Goal: Check status: Check status

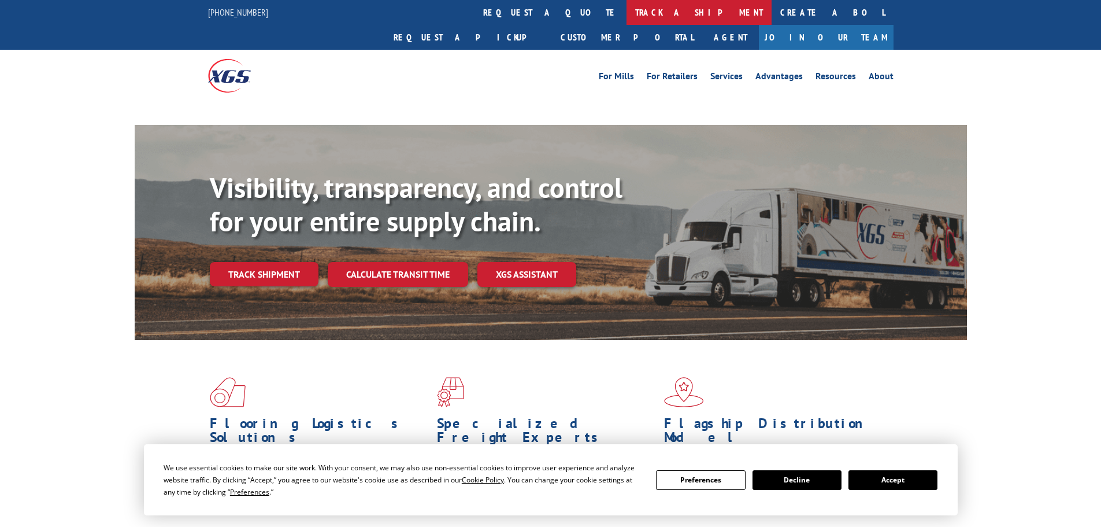
click at [627, 10] on link "track a shipment" at bounding box center [699, 12] width 145 height 25
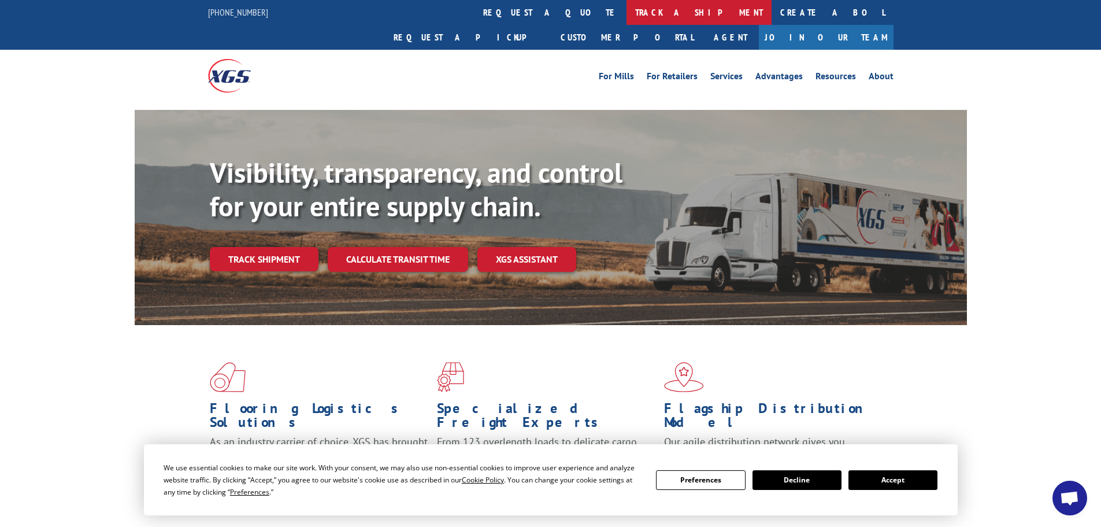
click at [627, 12] on link "track a shipment" at bounding box center [699, 12] width 145 height 25
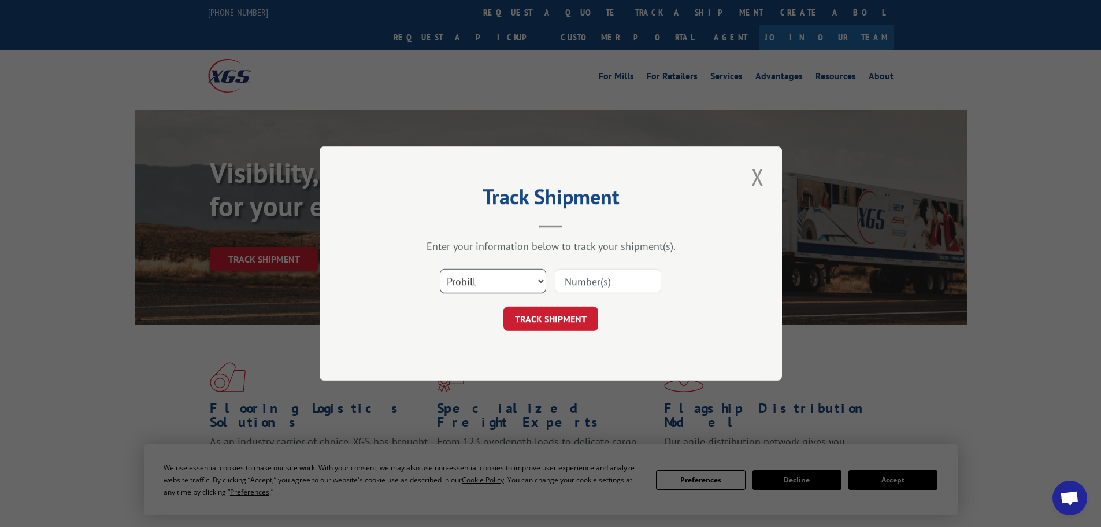
click at [480, 292] on select "Select category... Probill BOL PO" at bounding box center [493, 281] width 106 height 24
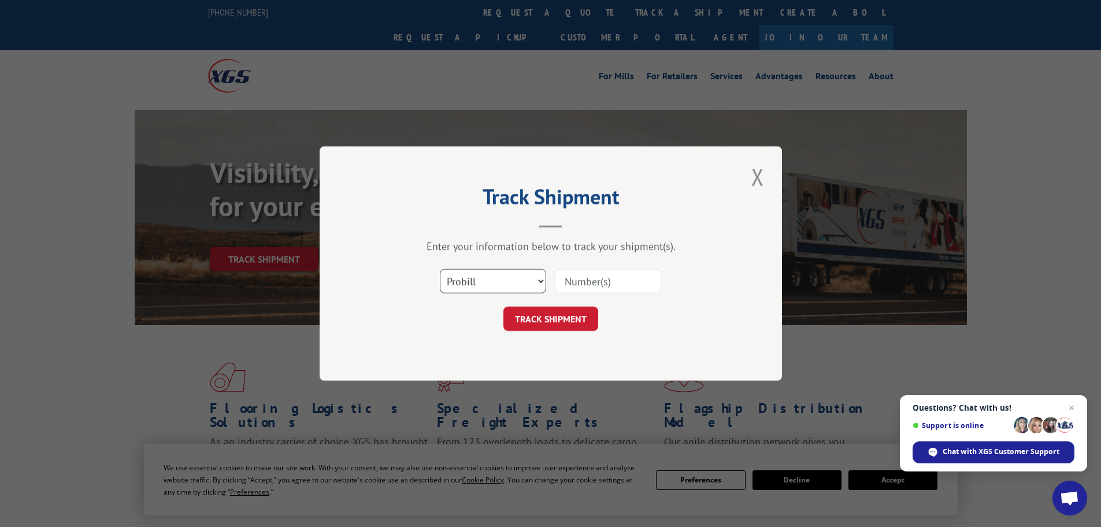
select select "po"
click at [440, 269] on select "Select category... Probill BOL PO" at bounding box center [493, 281] width 106 height 24
click at [585, 275] on input at bounding box center [608, 281] width 106 height 24
paste input "01549454"
type input "01549454"
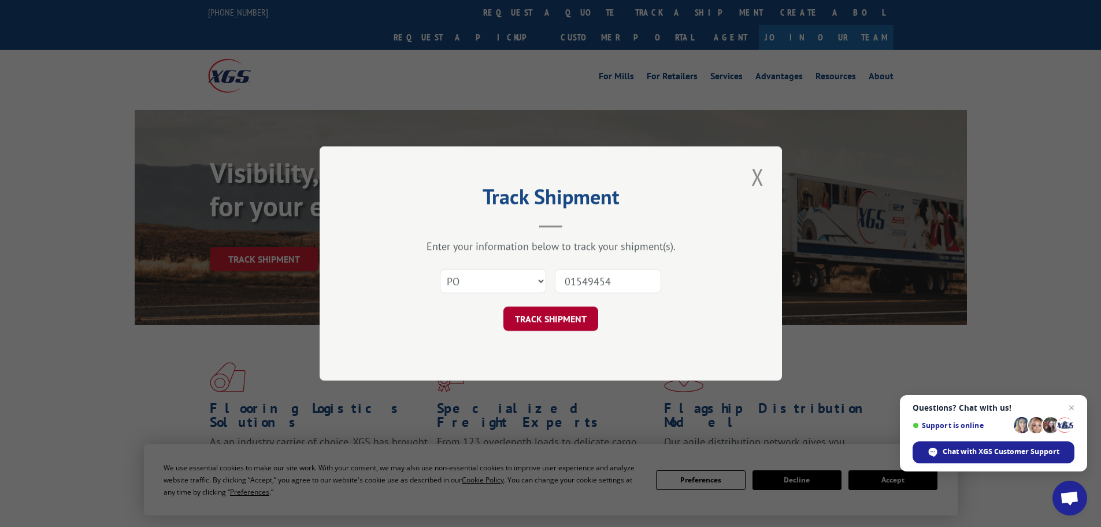
click at [575, 308] on button "TRACK SHIPMENT" at bounding box center [551, 318] width 95 height 24
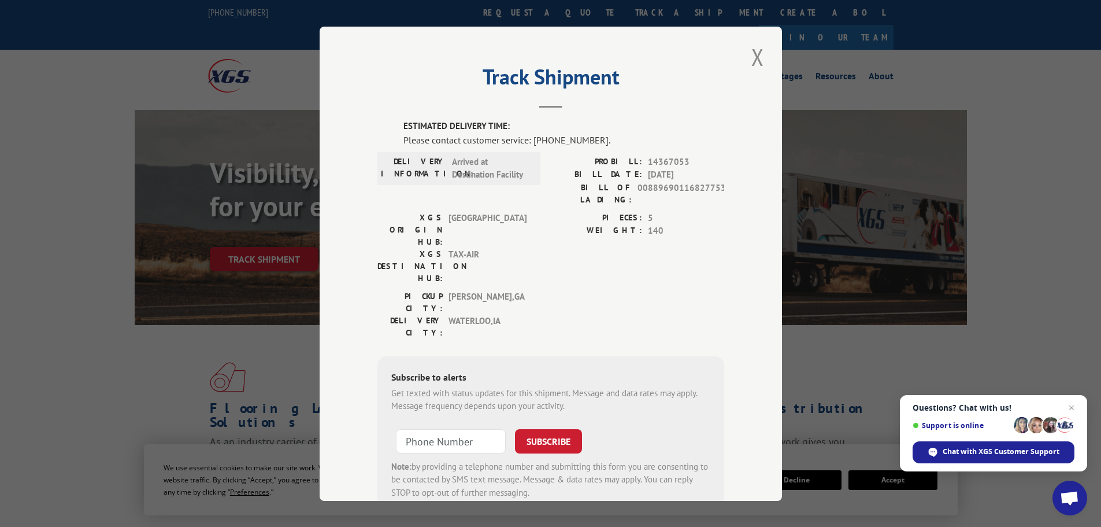
scroll to position [24, 0]
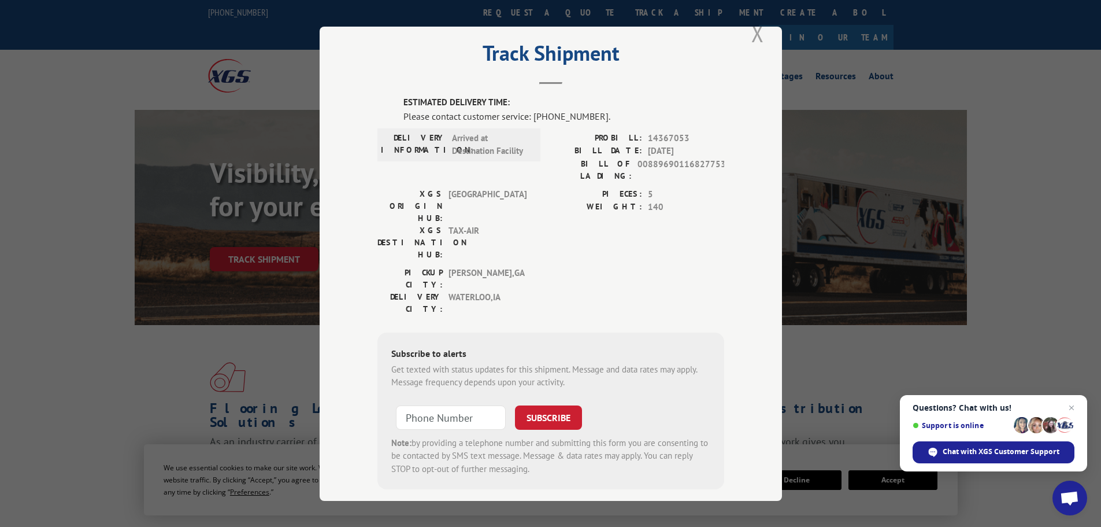
click at [749, 31] on button "Close modal" at bounding box center [758, 33] width 20 height 32
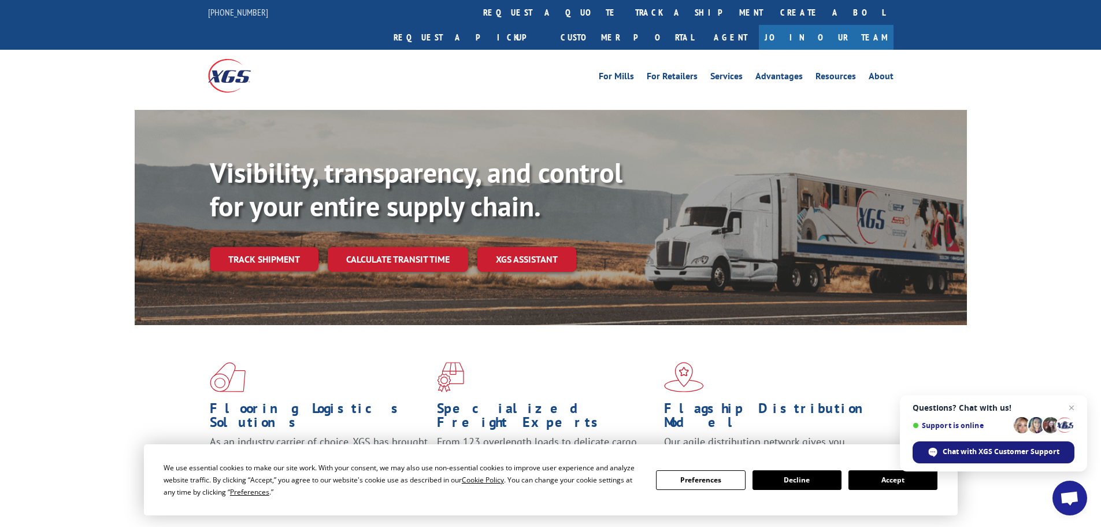
click at [988, 450] on span "Chat with XGS Customer Support" at bounding box center [1001, 451] width 117 height 10
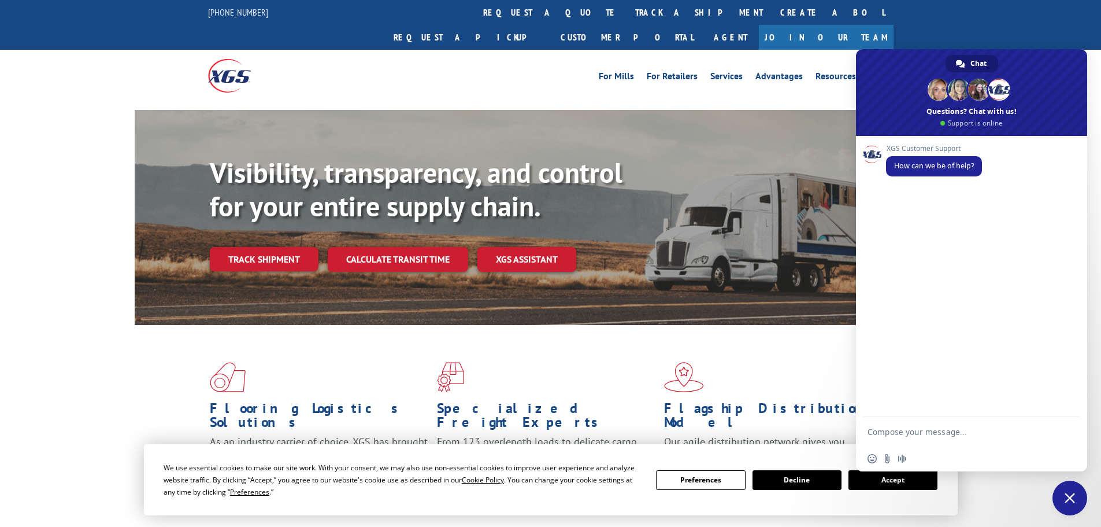
click at [942, 424] on textarea "Compose your message..." at bounding box center [960, 431] width 185 height 29
click at [627, 23] on link "track a shipment" at bounding box center [699, 12] width 145 height 25
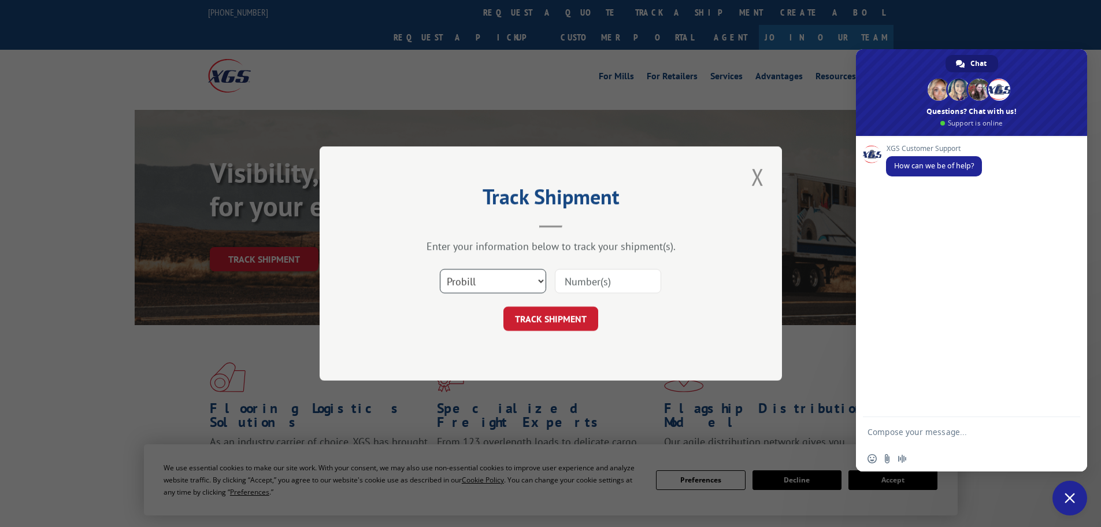
click at [514, 289] on select "Select category... Probill BOL PO" at bounding box center [493, 281] width 106 height 24
select select "po"
click at [440, 269] on select "Select category... Probill BOL PO" at bounding box center [493, 281] width 106 height 24
click at [593, 271] on input at bounding box center [608, 281] width 106 height 24
paste input "01549454"
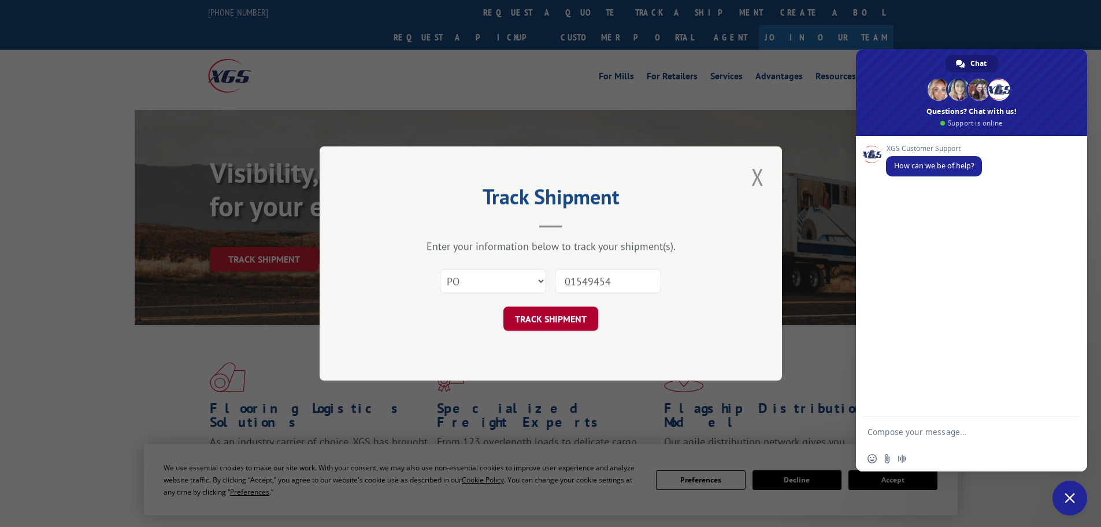
type input "01549454"
click at [539, 321] on button "TRACK SHIPMENT" at bounding box center [551, 318] width 95 height 24
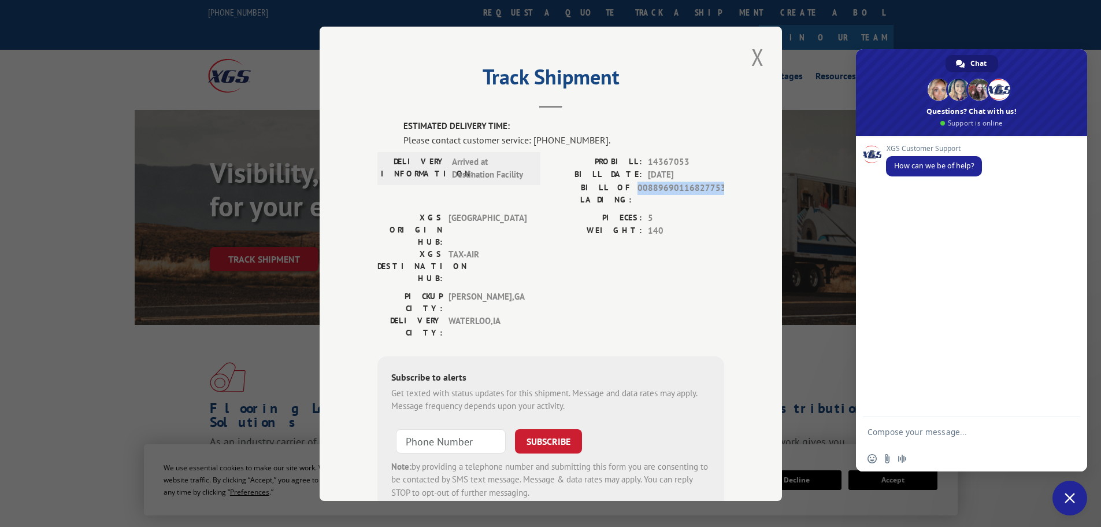
drag, startPoint x: 718, startPoint y: 185, endPoint x: 637, endPoint y: 187, distance: 81.6
click at [637, 187] on div "Track Shipment ESTIMATED DELIVERY TIME: Please contact customer service: [PHONE…" at bounding box center [551, 264] width 463 height 474
copy span "00889690116827753"
click at [919, 438] on textarea "Compose your message..." at bounding box center [960, 431] width 185 height 29
click at [879, 426] on textarea "can you tell me when we should expect this delievery of this flooring to our st…" at bounding box center [960, 421] width 185 height 50
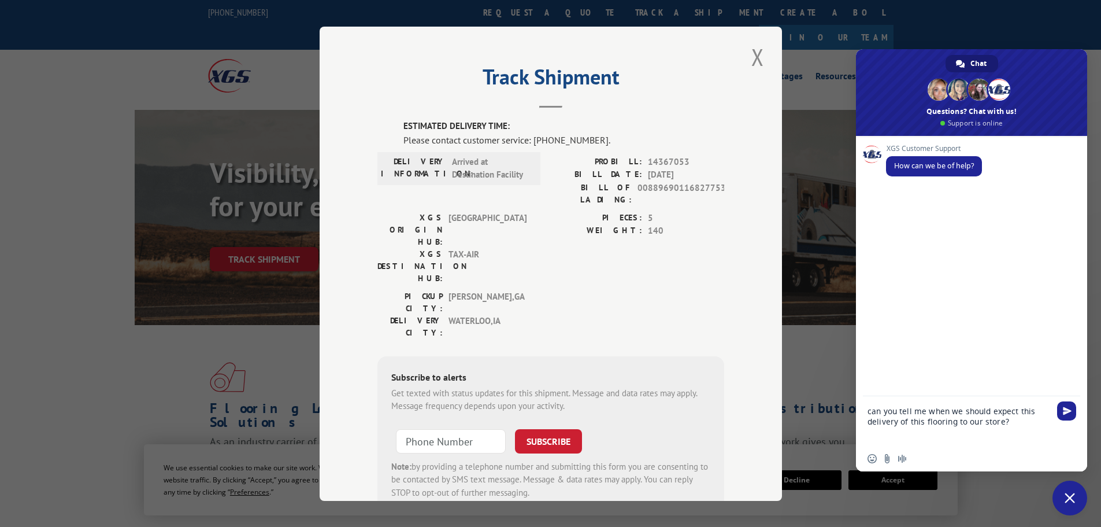
click at [1015, 424] on textarea "can you tell me when we should expect this delivery of this flooring to our sto…" at bounding box center [960, 421] width 185 height 50
paste textarea "00889690116827753"
type textarea "can you tell me when we should expect this delivery of this flooring to our sto…"
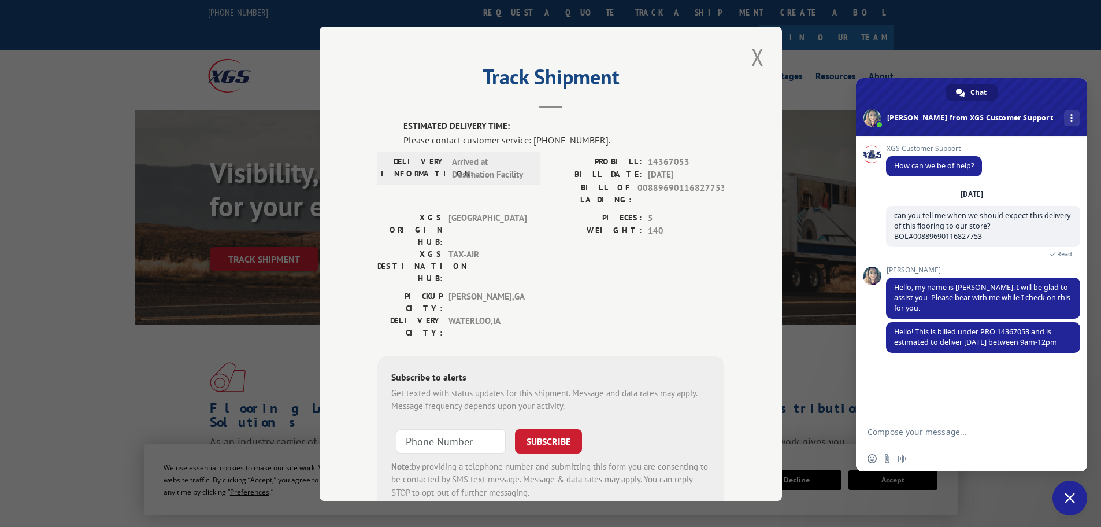
click at [957, 432] on textarea "Compose your message..." at bounding box center [960, 431] width 185 height 29
type textarea "Thank you very much!"
click at [748, 56] on button "Close modal" at bounding box center [758, 57] width 20 height 32
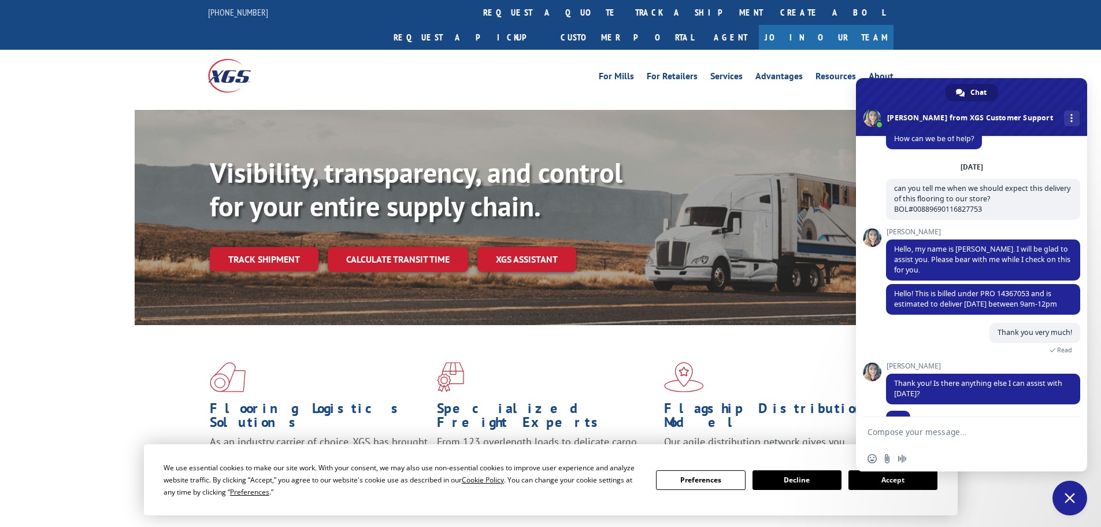
scroll to position [50, 0]
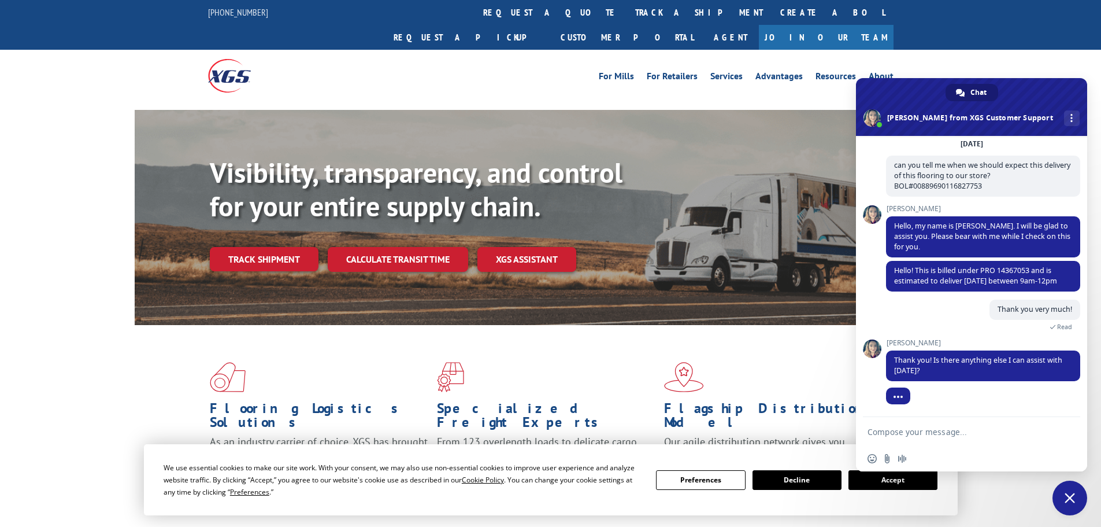
click at [976, 438] on textarea "Compose your message..." at bounding box center [960, 431] width 185 height 29
type textarea "That will be it."
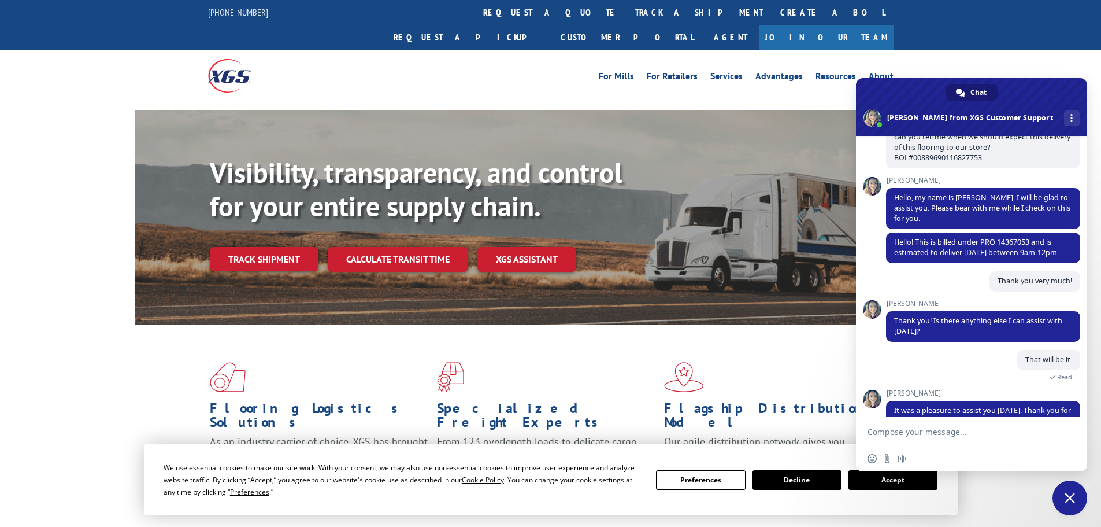
scroll to position [147, 0]
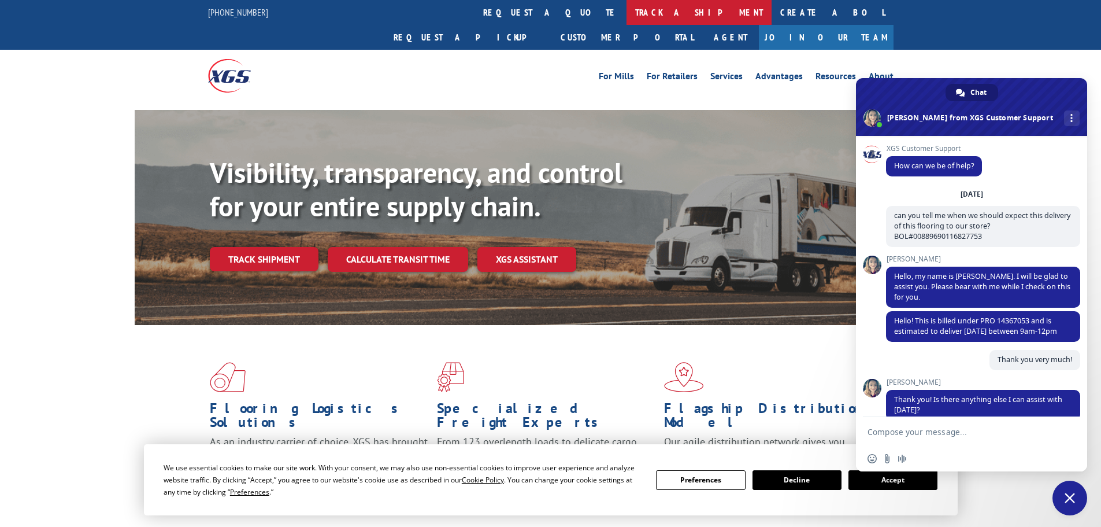
click at [627, 9] on link "track a shipment" at bounding box center [699, 12] width 145 height 25
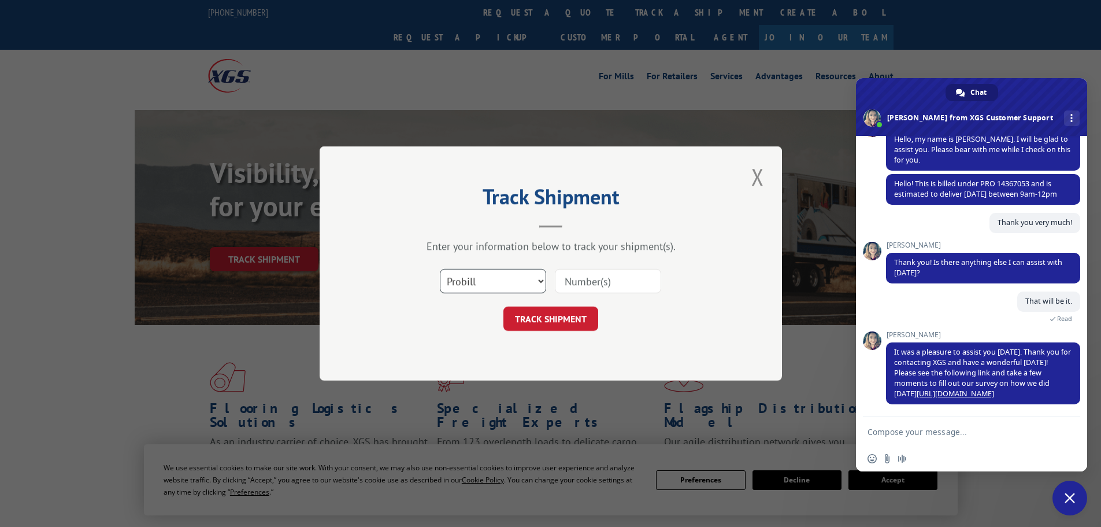
click at [462, 272] on select "Select category... Probill BOL PO" at bounding box center [493, 281] width 106 height 24
select select "po"
click at [440, 269] on select "Select category... Probill BOL PO" at bounding box center [493, 281] width 106 height 24
click at [602, 283] on input at bounding box center [608, 281] width 106 height 24
paste input "01549455"
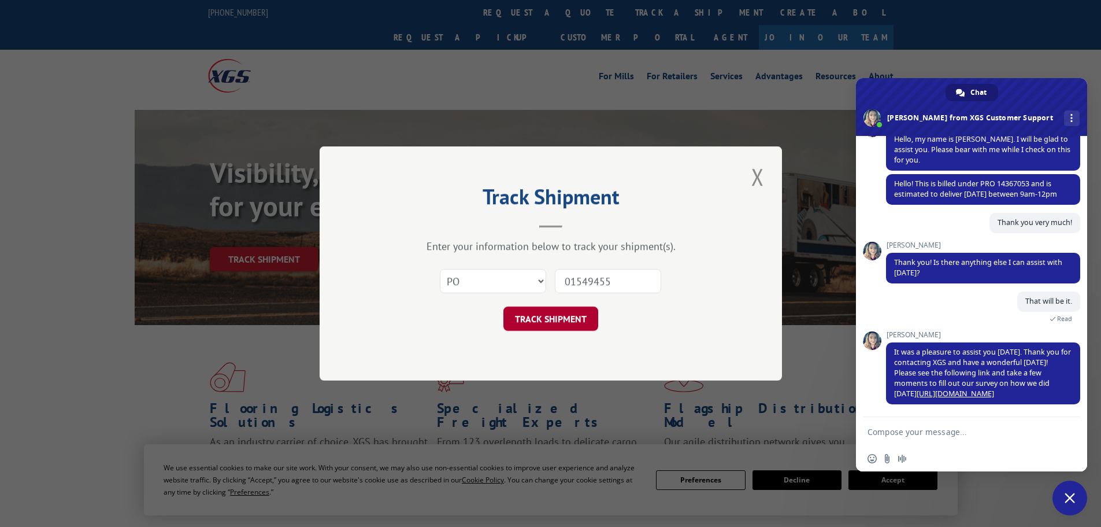
type input "01549455"
click at [543, 309] on button "TRACK SHIPMENT" at bounding box center [551, 318] width 95 height 24
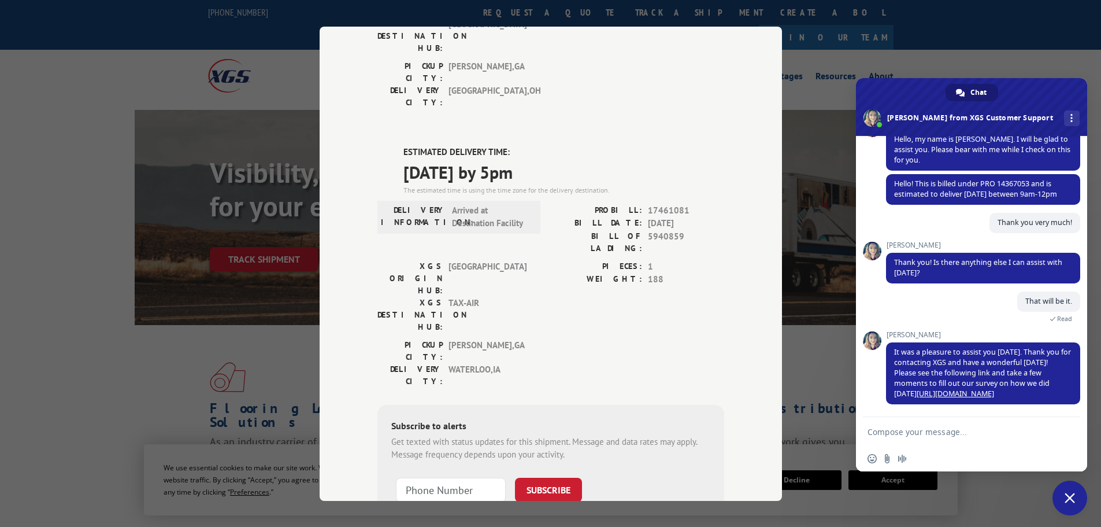
scroll to position [231, 0]
click at [757, 296] on div "Track Shipment DELIVERED DELIVERY INFORMATION: 08/03/2020 12:00 pm DURON PROBIL…" at bounding box center [551, 264] width 463 height 474
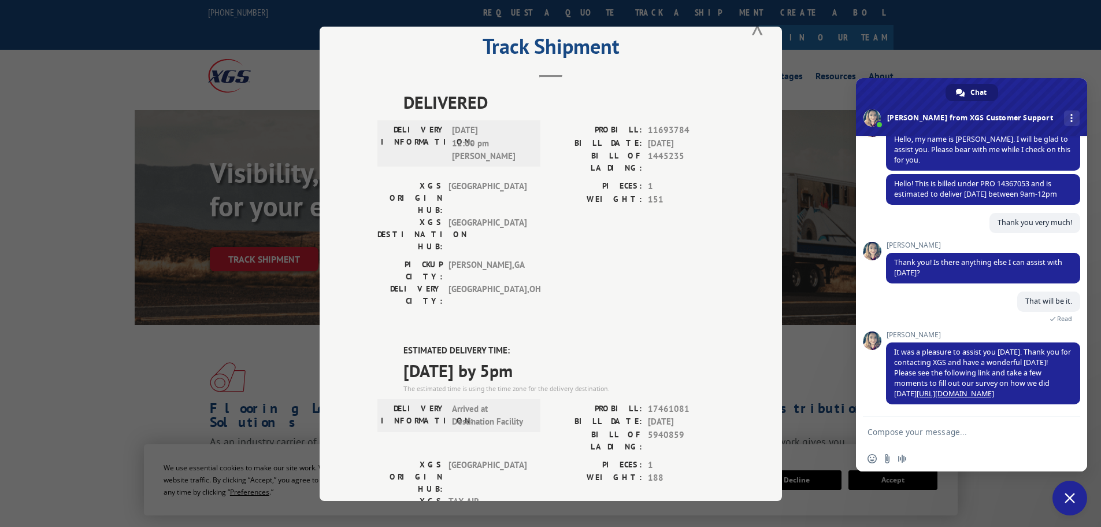
scroll to position [0, 0]
